Goal: Ask a question

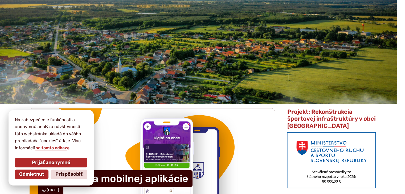
scroll to position [64, 0]
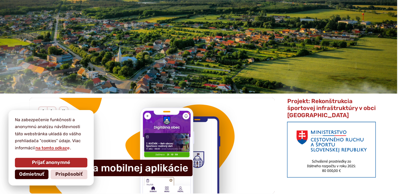
click at [34, 174] on span "Odmietnuť" at bounding box center [31, 175] width 25 height 6
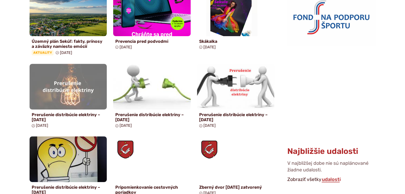
scroll to position [298, 0]
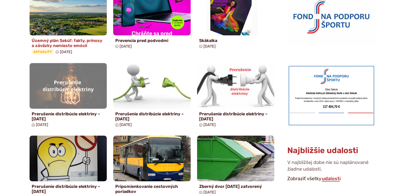
click at [60, 47] on h4 "Územný plán Sekúľ: fakty, prínosy a záväzky namiesto emócií" at bounding box center [68, 43] width 73 height 10
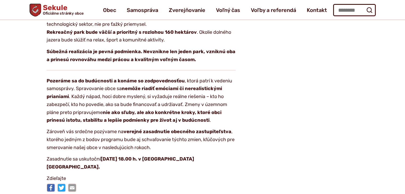
scroll to position [947, 0]
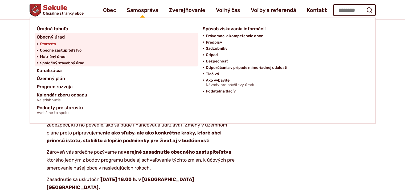
click at [52, 43] on span "Starosta" at bounding box center [48, 44] width 16 height 6
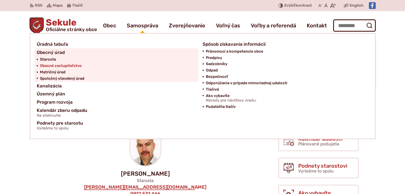
click at [61, 65] on span "Obecné zastupiteľstvo" at bounding box center [61, 66] width 42 height 6
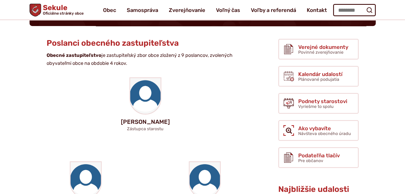
scroll to position [64, 0]
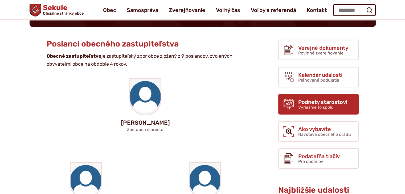
click at [305, 99] on span "Podnety starostovi" at bounding box center [322, 102] width 49 height 6
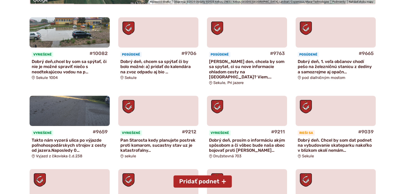
scroll to position [213, 0]
